Goal: Transaction & Acquisition: Purchase product/service

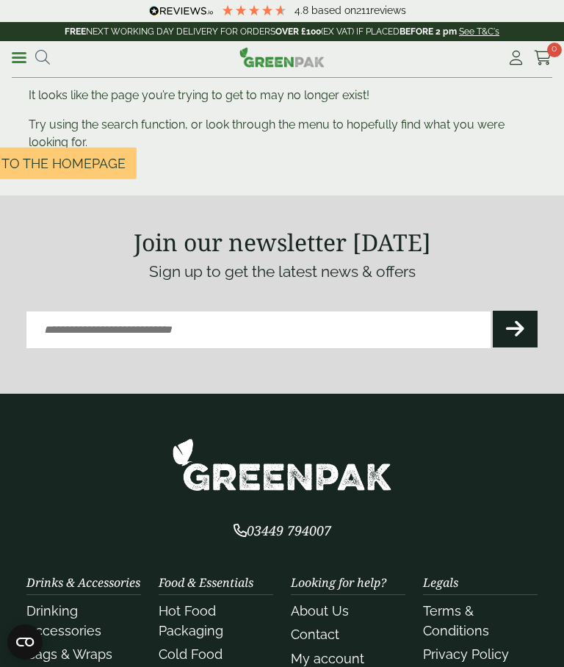
click at [24, 58] on span at bounding box center [19, 58] width 15 height 2
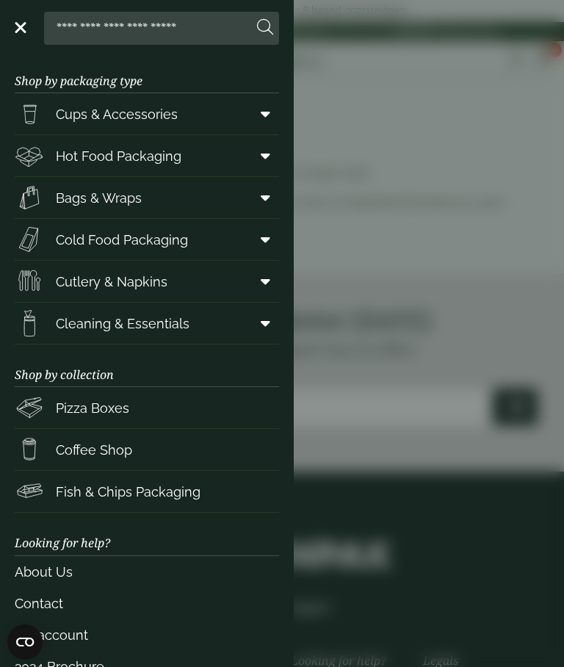
click at [74, 124] on span "Cups & Accessories" at bounding box center [96, 113] width 163 height 29
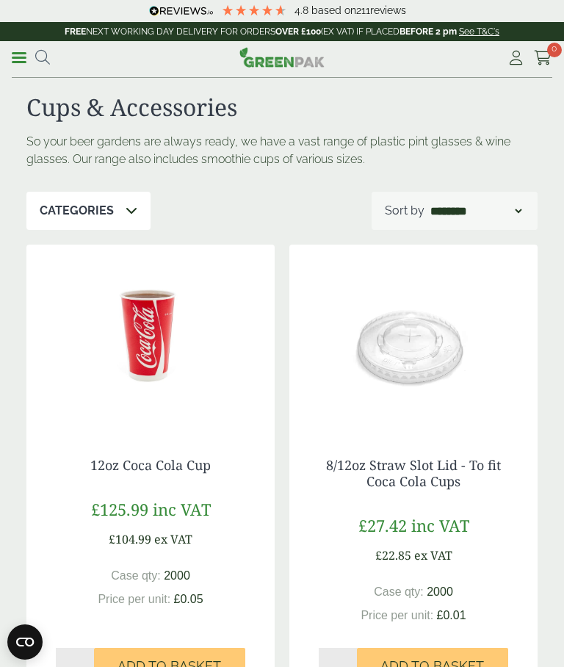
click at [59, 209] on p "Categories" at bounding box center [77, 211] width 74 height 18
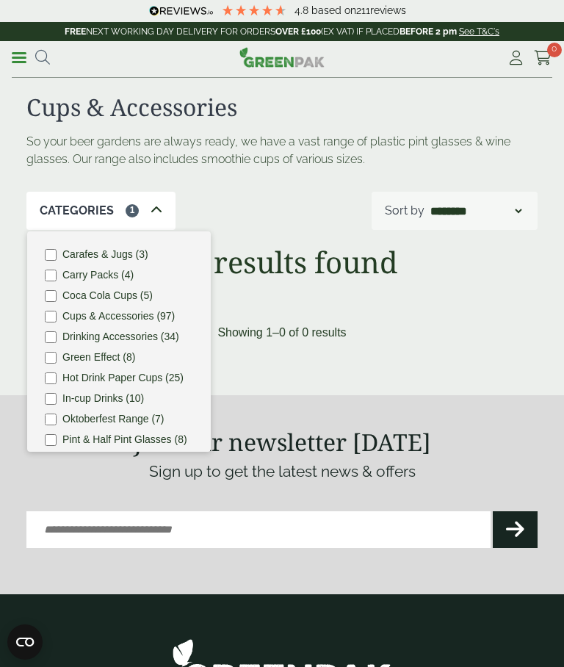
click at [464, 282] on div "No results found" at bounding box center [281, 270] width 511 height 50
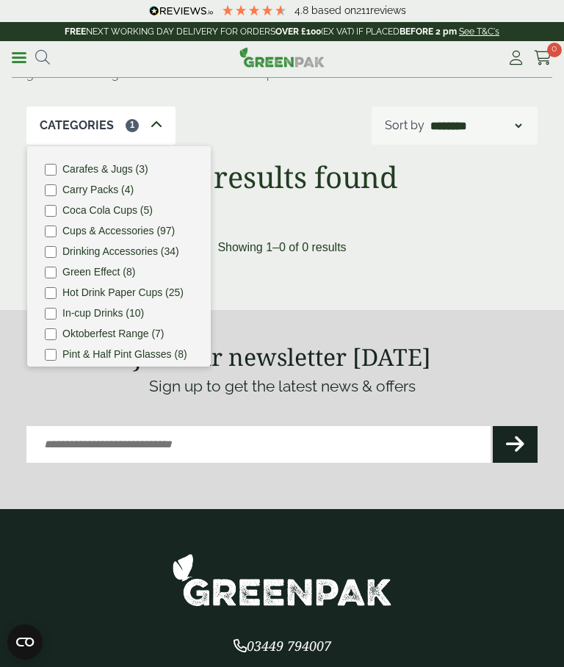
scroll to position [85, 0]
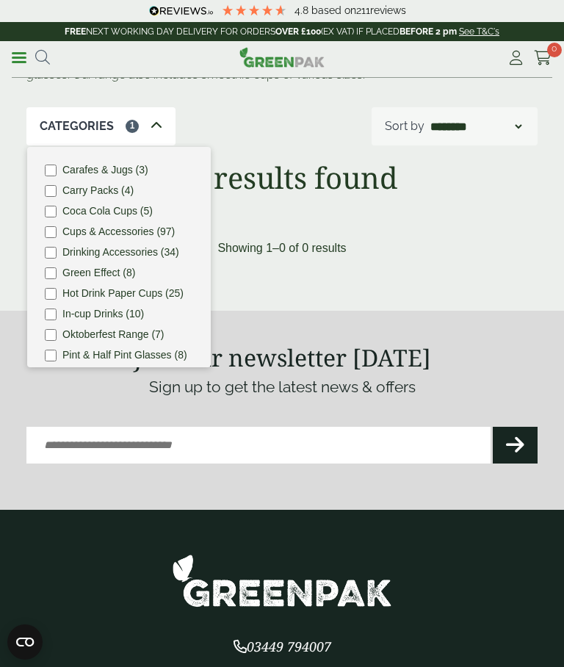
click at [473, 227] on div "Cups & Accessories So your beer gardens are always ready, we have a vast range …" at bounding box center [282, 135] width 529 height 290
click at [23, 312] on section "Join our newsletter [DATE] Sign up to get the latest news & offers Email (Requi…" at bounding box center [282, 410] width 564 height 199
click at [35, 401] on div "Email (Required) CAPTCHA Phone This field is for validation purposes and should…" at bounding box center [281, 440] width 511 height 82
click at [152, 117] on div "Categories 1" at bounding box center [100, 126] width 149 height 38
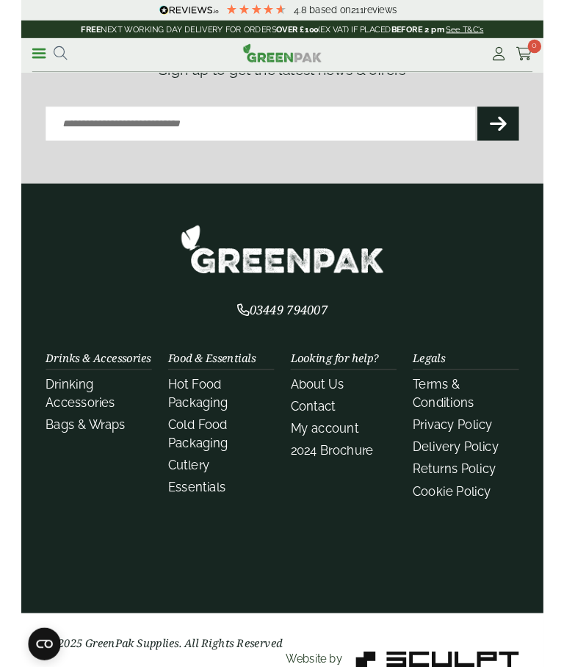
scroll to position [0, 0]
